Goal: Information Seeking & Learning: Find specific fact

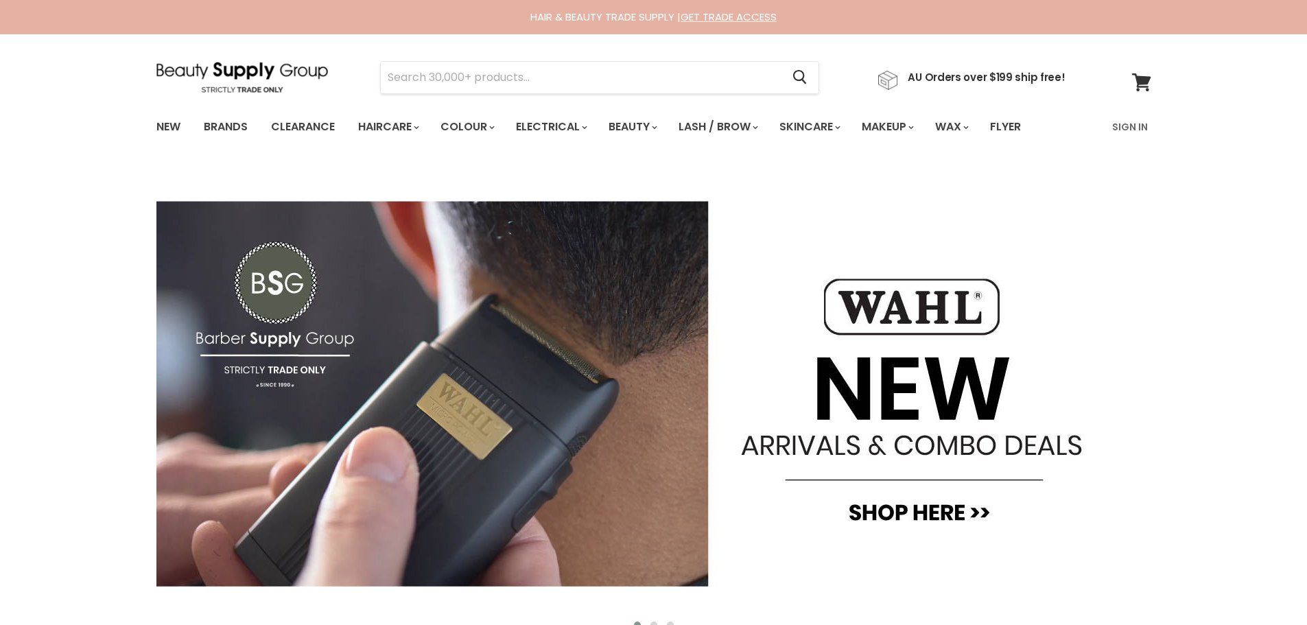
click at [441, 72] on input "Search" at bounding box center [581, 78] width 401 height 32
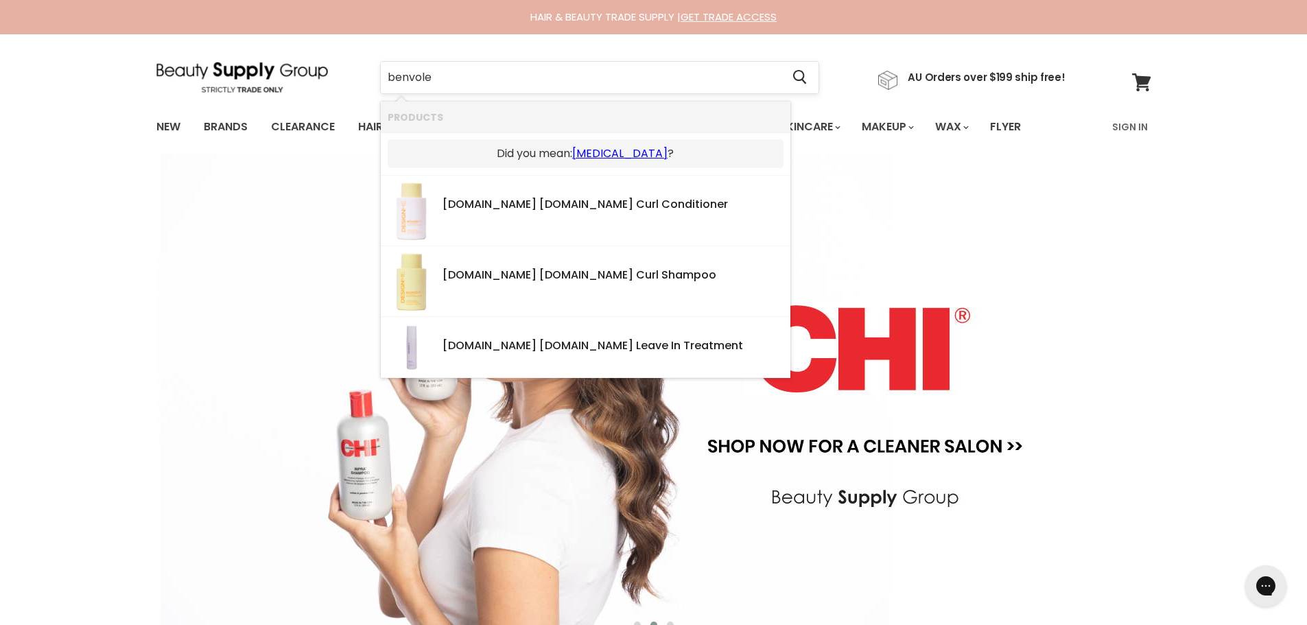
type input "benvoleo"
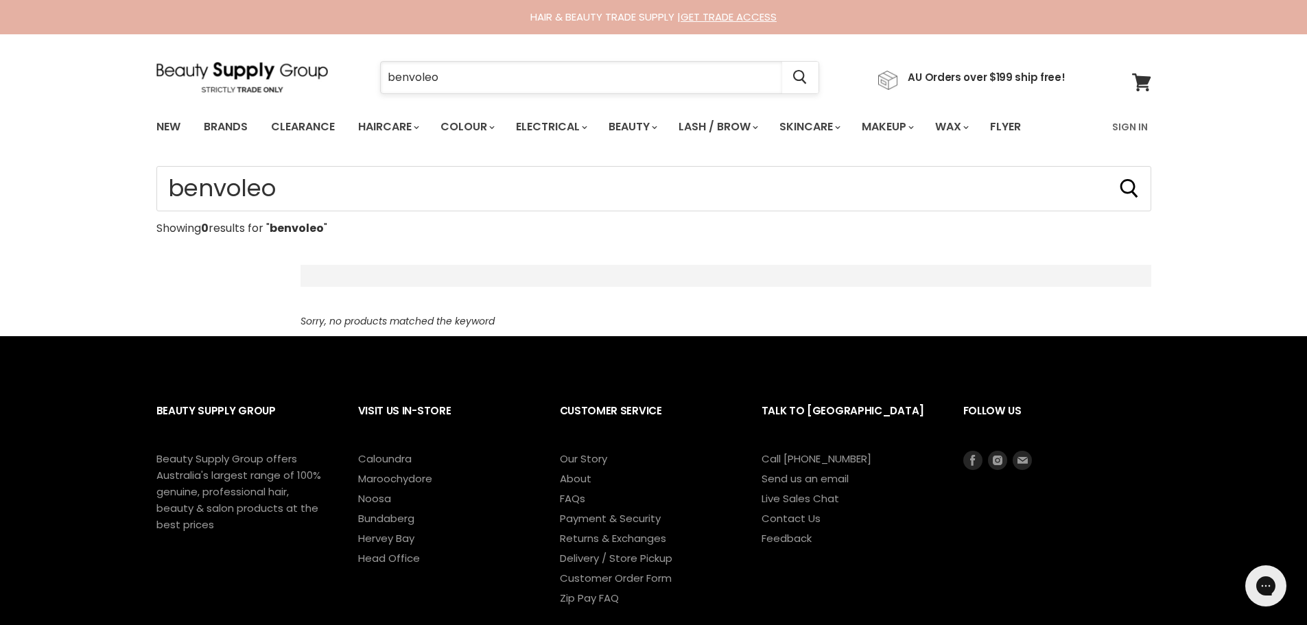
drag, startPoint x: 454, startPoint y: 77, endPoint x: 380, endPoint y: 77, distance: 73.4
click at [381, 77] on input "benvoleo" at bounding box center [581, 78] width 401 height 32
type input "alfaparf"
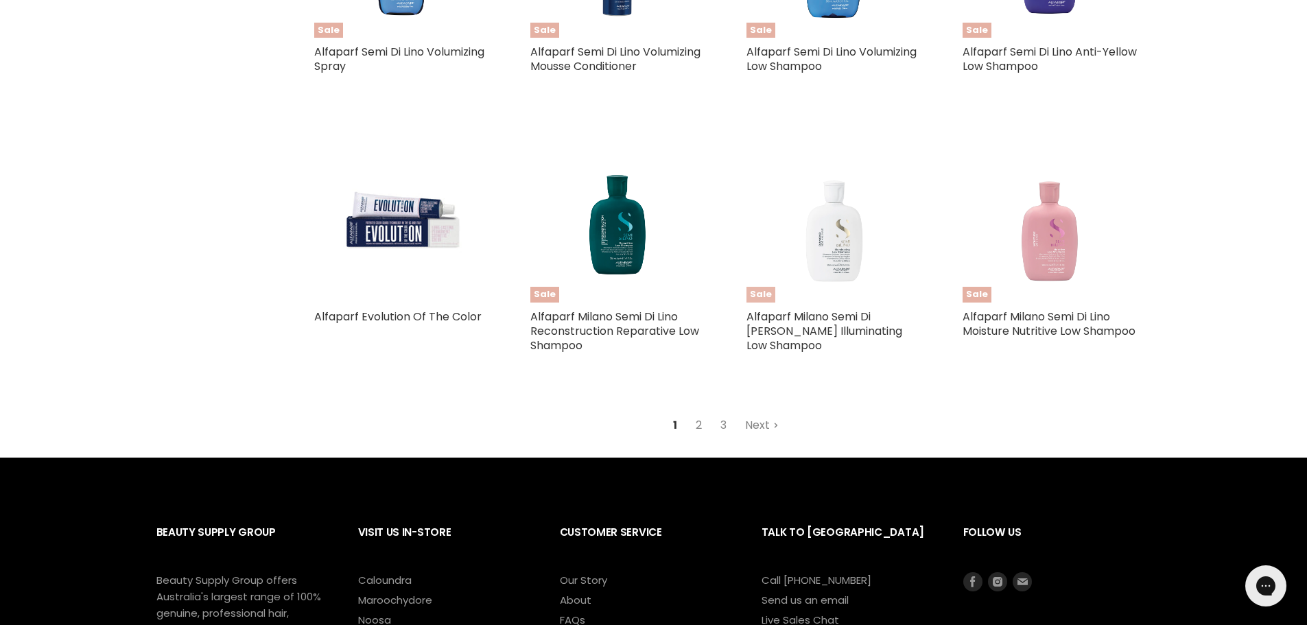
scroll to position [1601, 0]
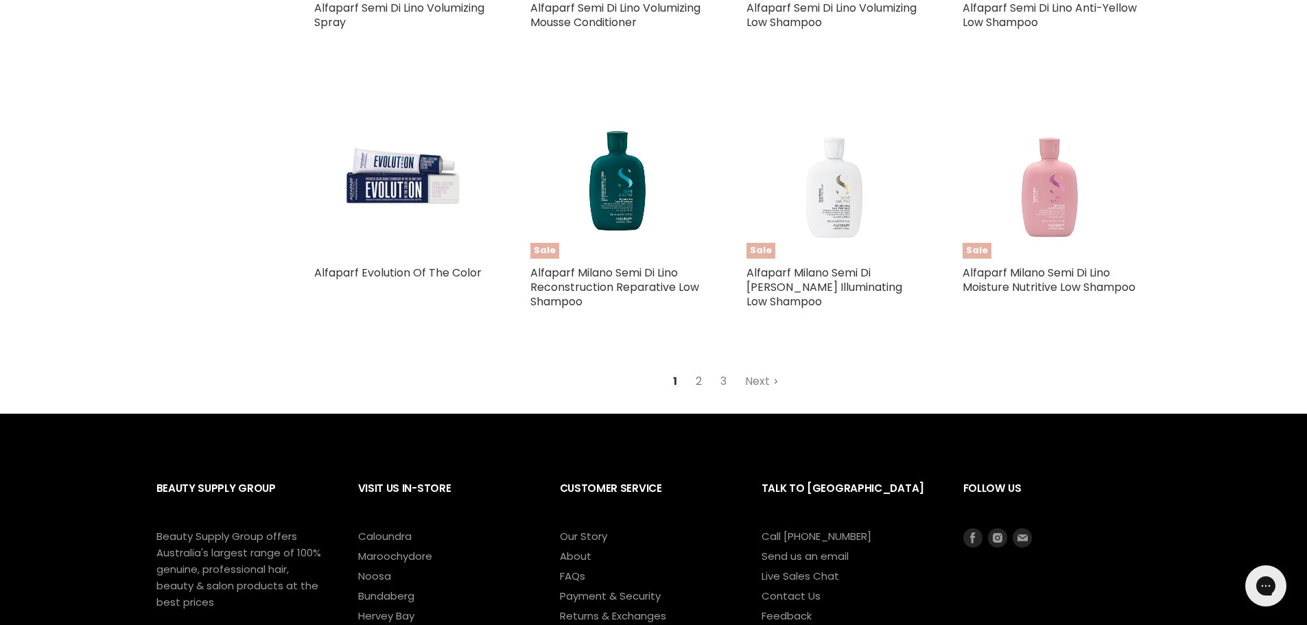
click at [699, 394] on link "2" at bounding box center [698, 381] width 21 height 25
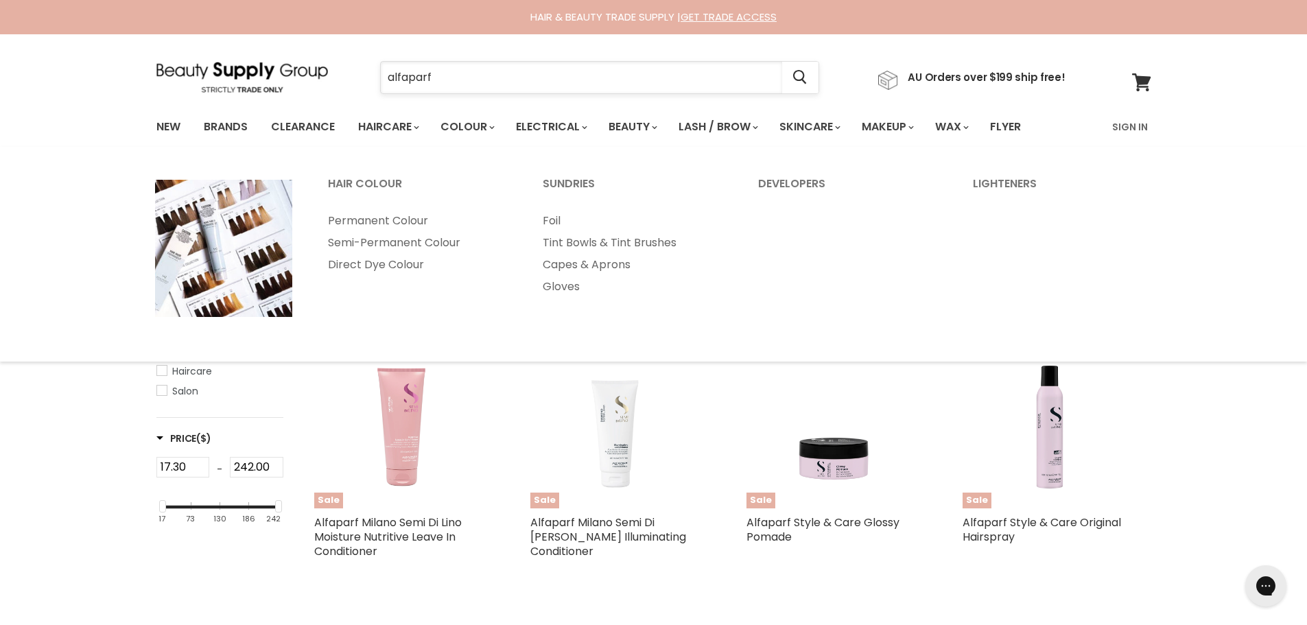
click at [459, 80] on input "alfaparf" at bounding box center [581, 78] width 401 height 32
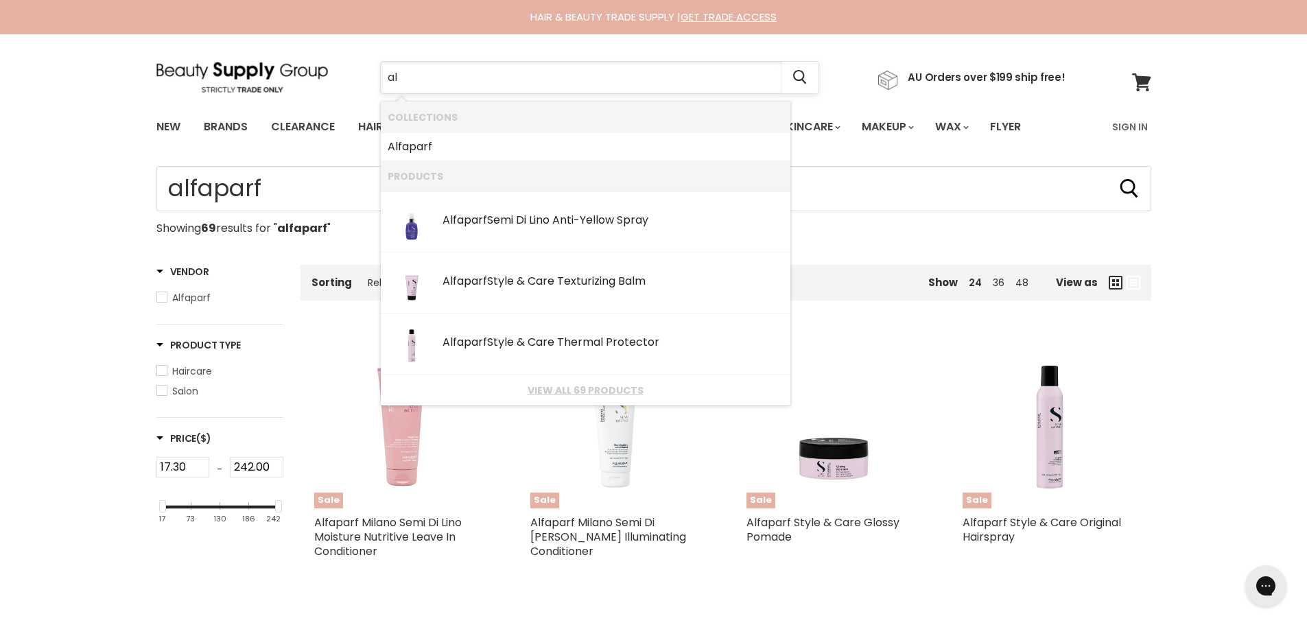
type input "a"
